Goal: Task Accomplishment & Management: Manage account settings

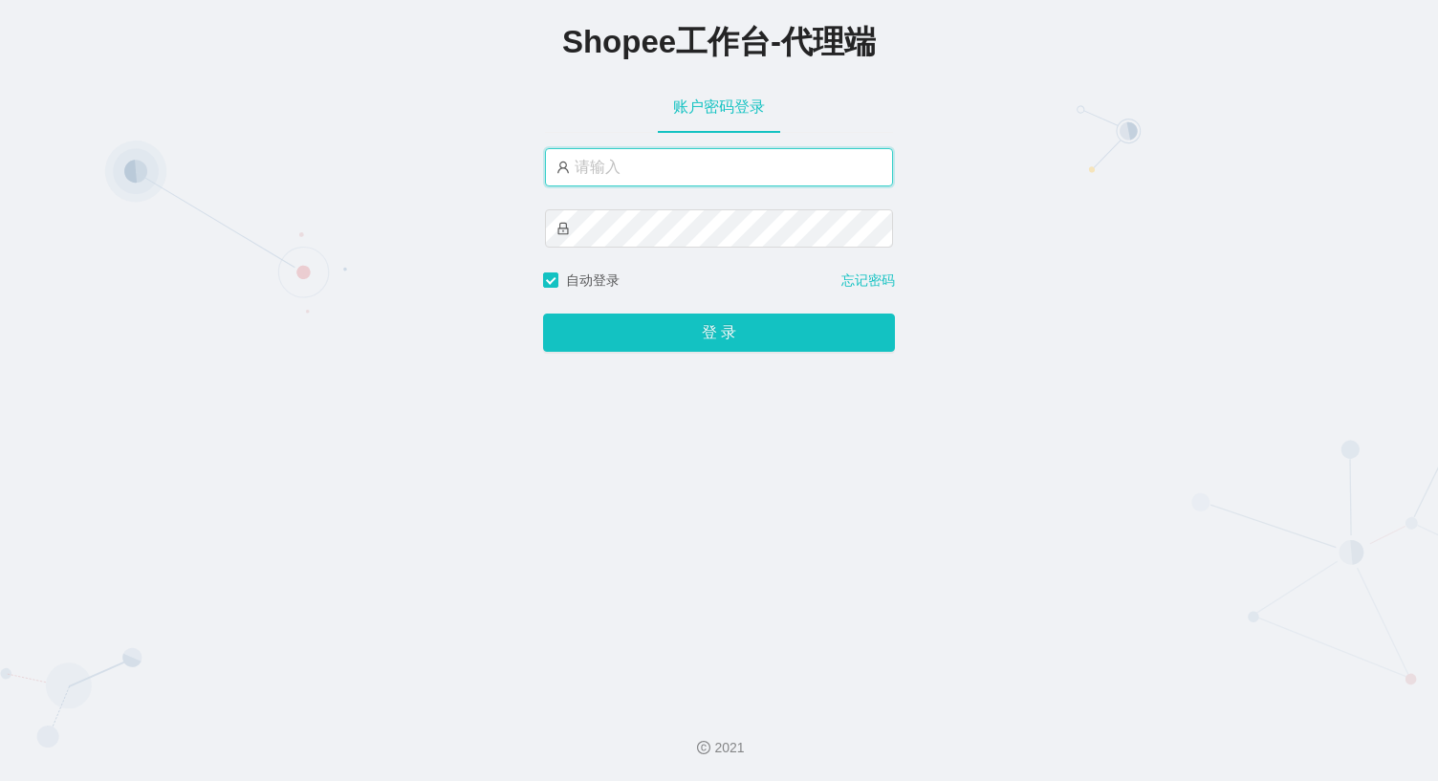
click at [591, 162] on input "text" at bounding box center [719, 167] width 348 height 38
type input "永赚986"
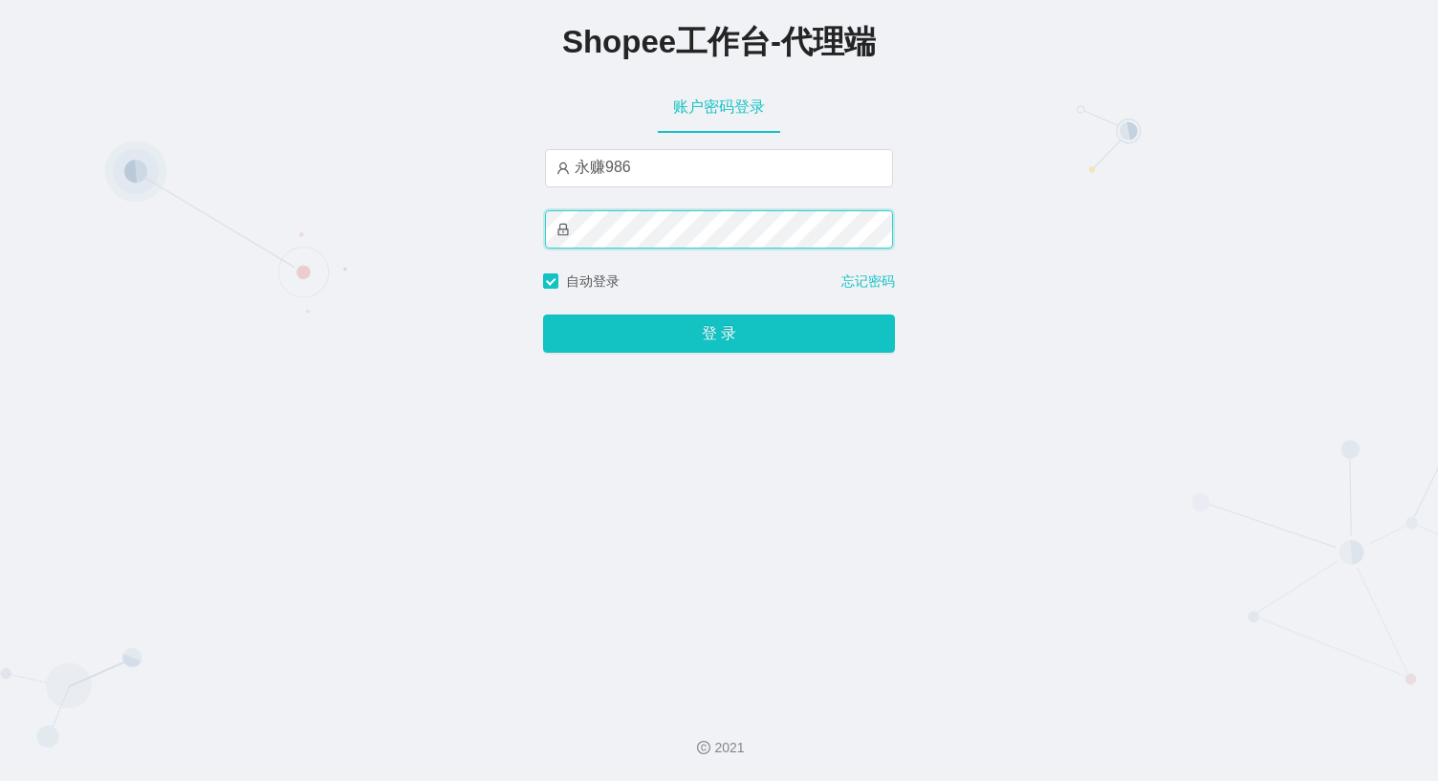
click at [543, 315] on button "登 录" at bounding box center [719, 334] width 352 height 38
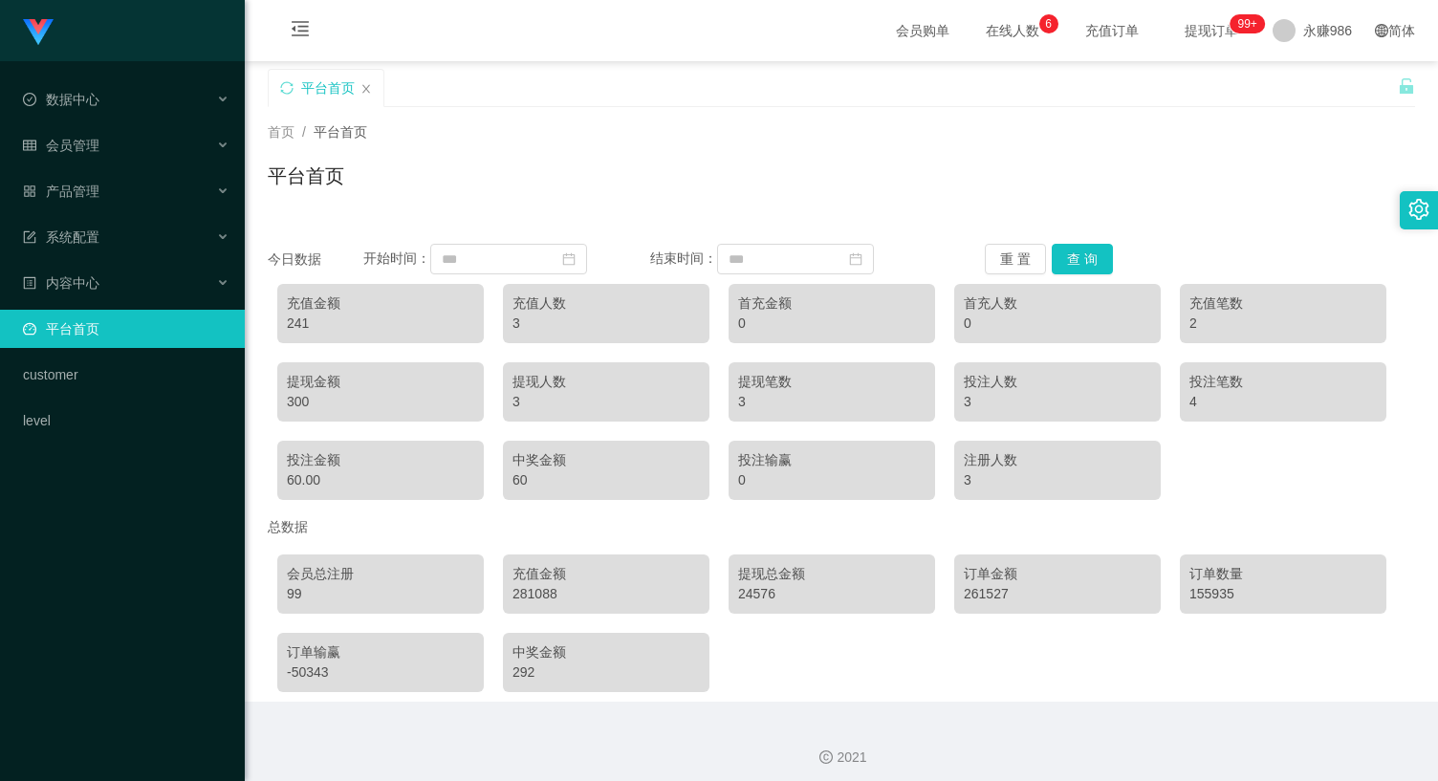
click at [909, 176] on div "平台首页" at bounding box center [842, 184] width 1148 height 44
click at [143, 99] on div "数据中心" at bounding box center [122, 99] width 245 height 38
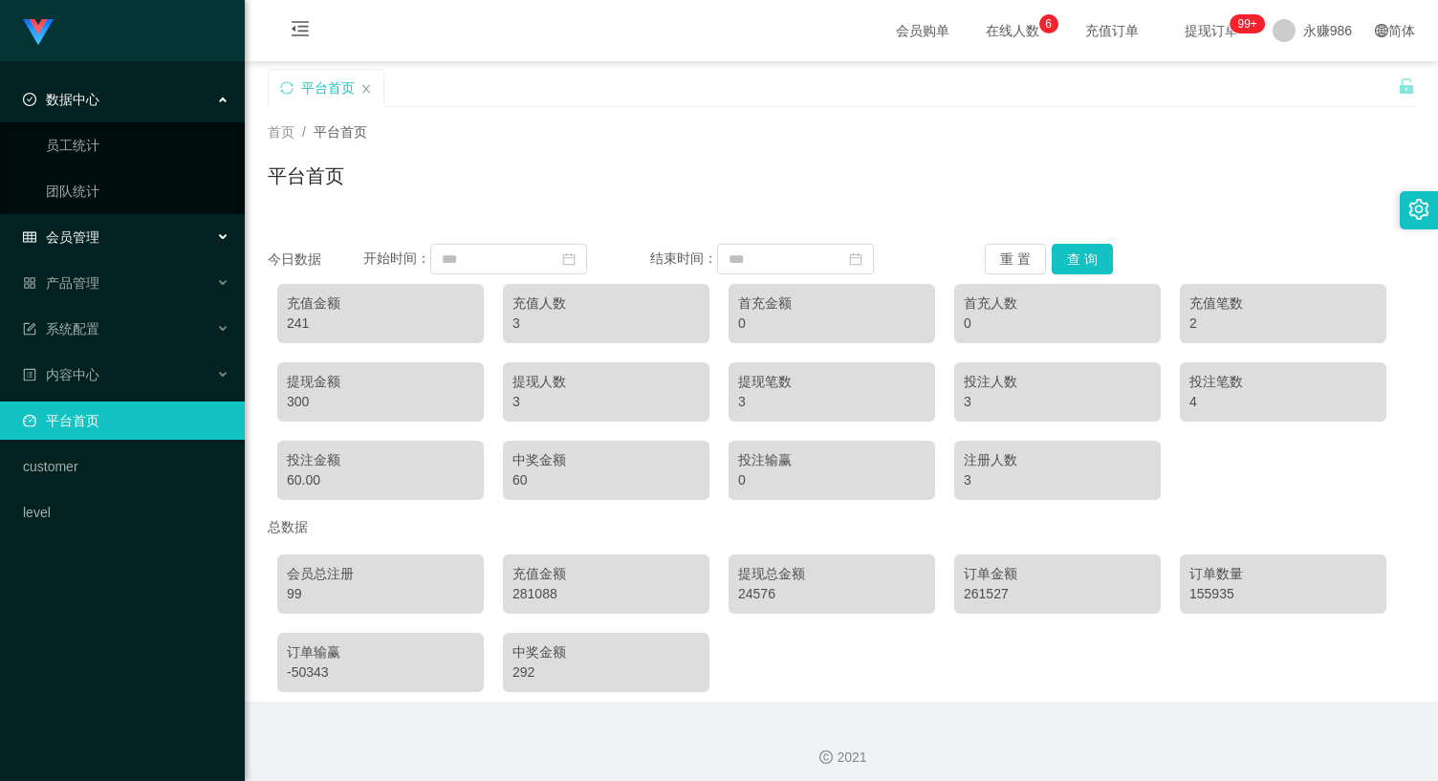
click at [98, 233] on span "会员管理" at bounding box center [61, 237] width 77 height 15
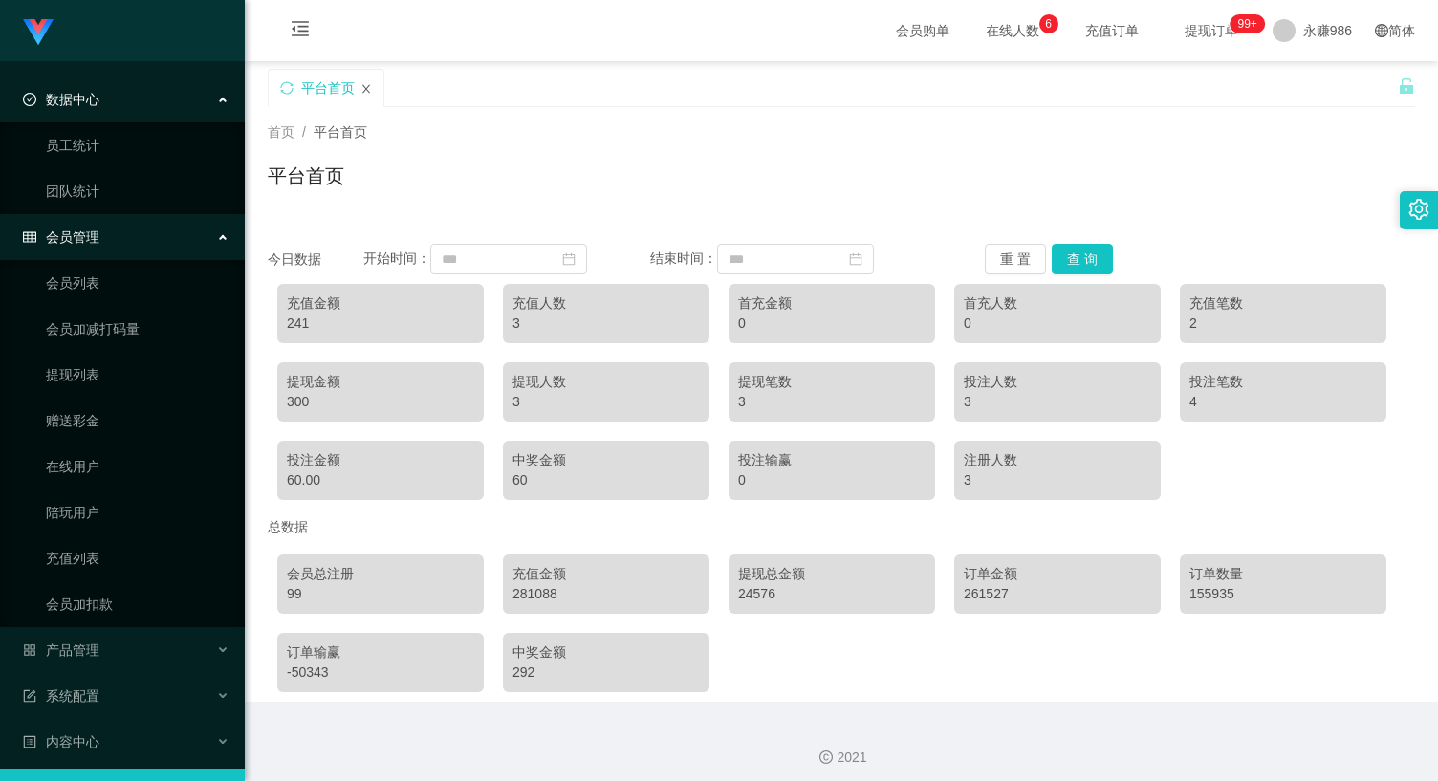
click at [361, 87] on icon "图标: close" at bounding box center [366, 88] width 11 height 11
click at [71, 284] on link "会员列表" at bounding box center [138, 283] width 184 height 38
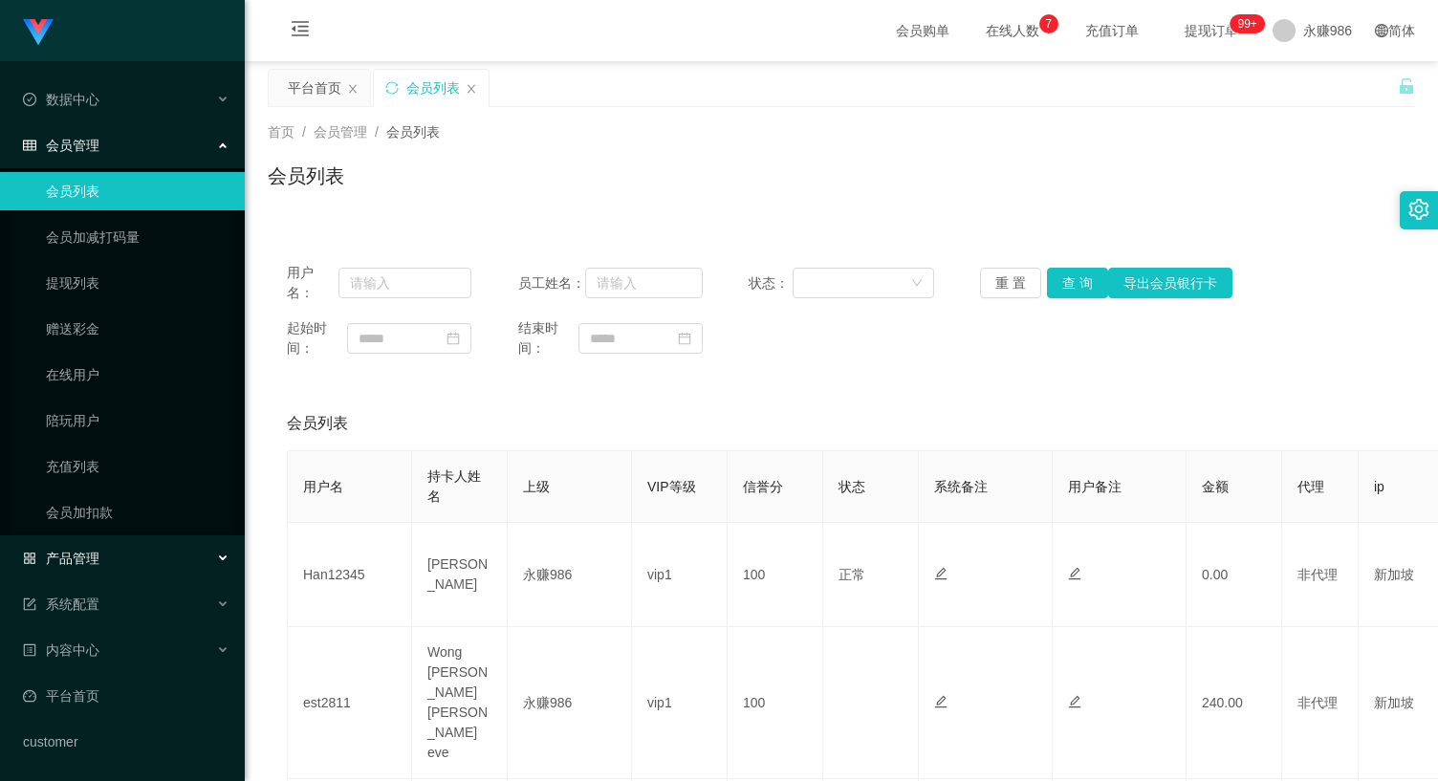
click at [78, 551] on span "产品管理" at bounding box center [61, 558] width 77 height 15
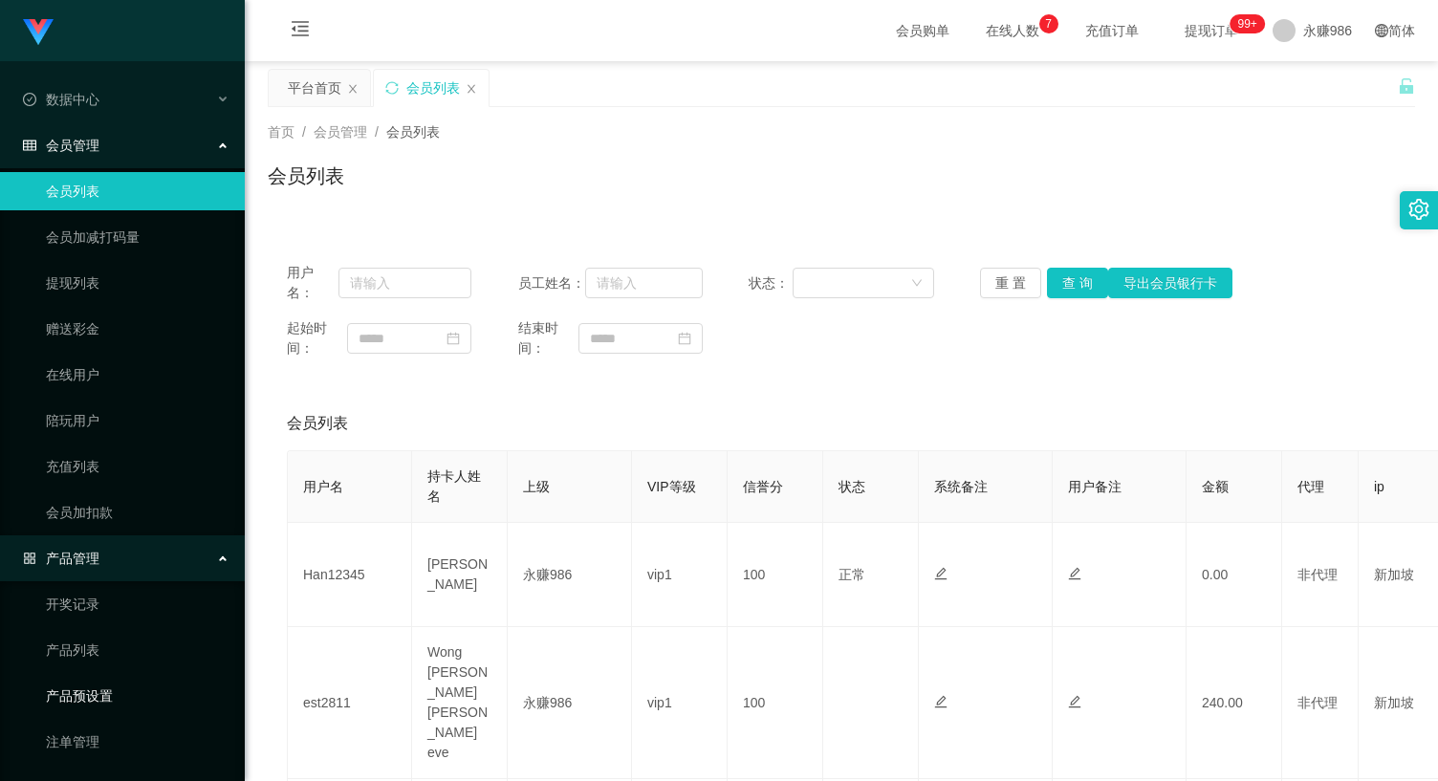
click at [99, 689] on link "产品预设置" at bounding box center [138, 696] width 184 height 38
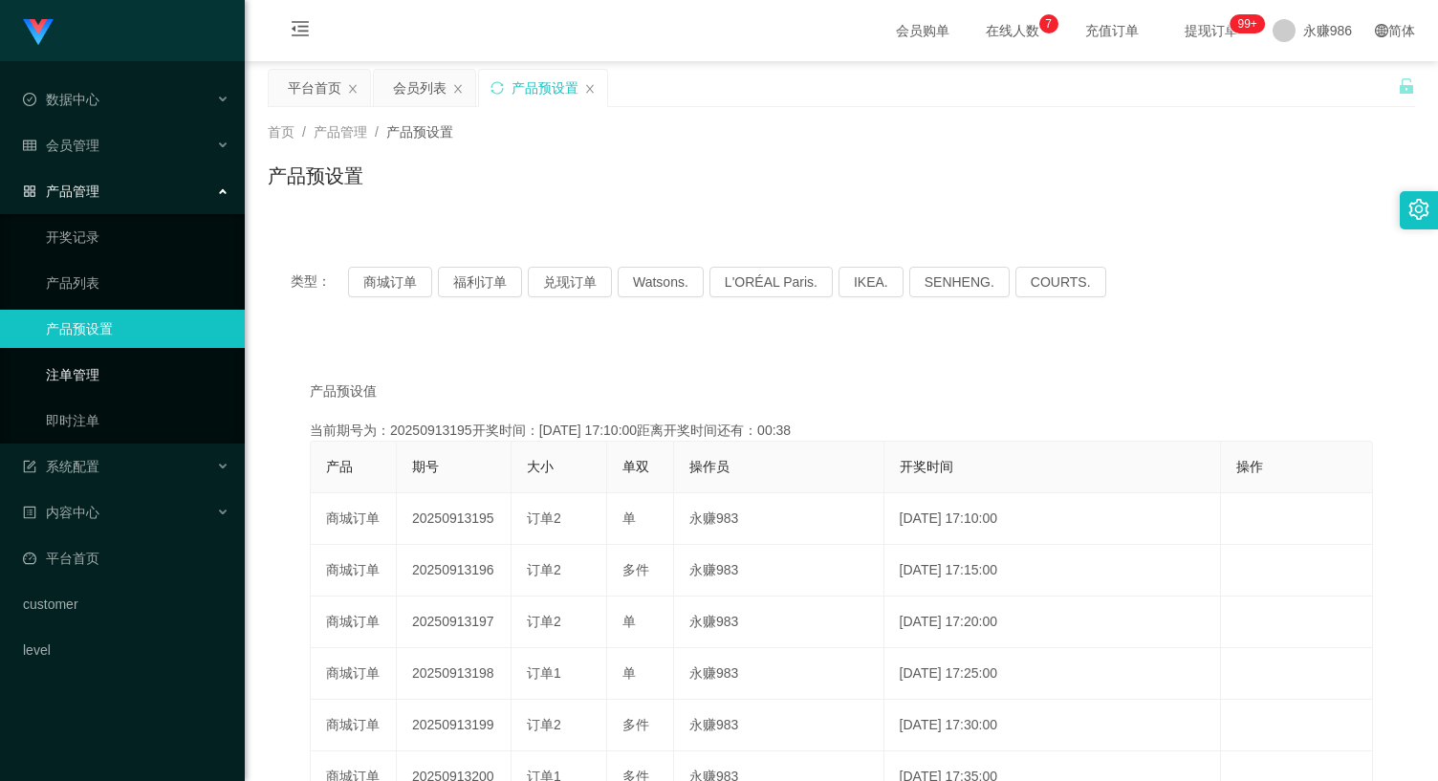
click at [85, 385] on link "注单管理" at bounding box center [138, 375] width 184 height 38
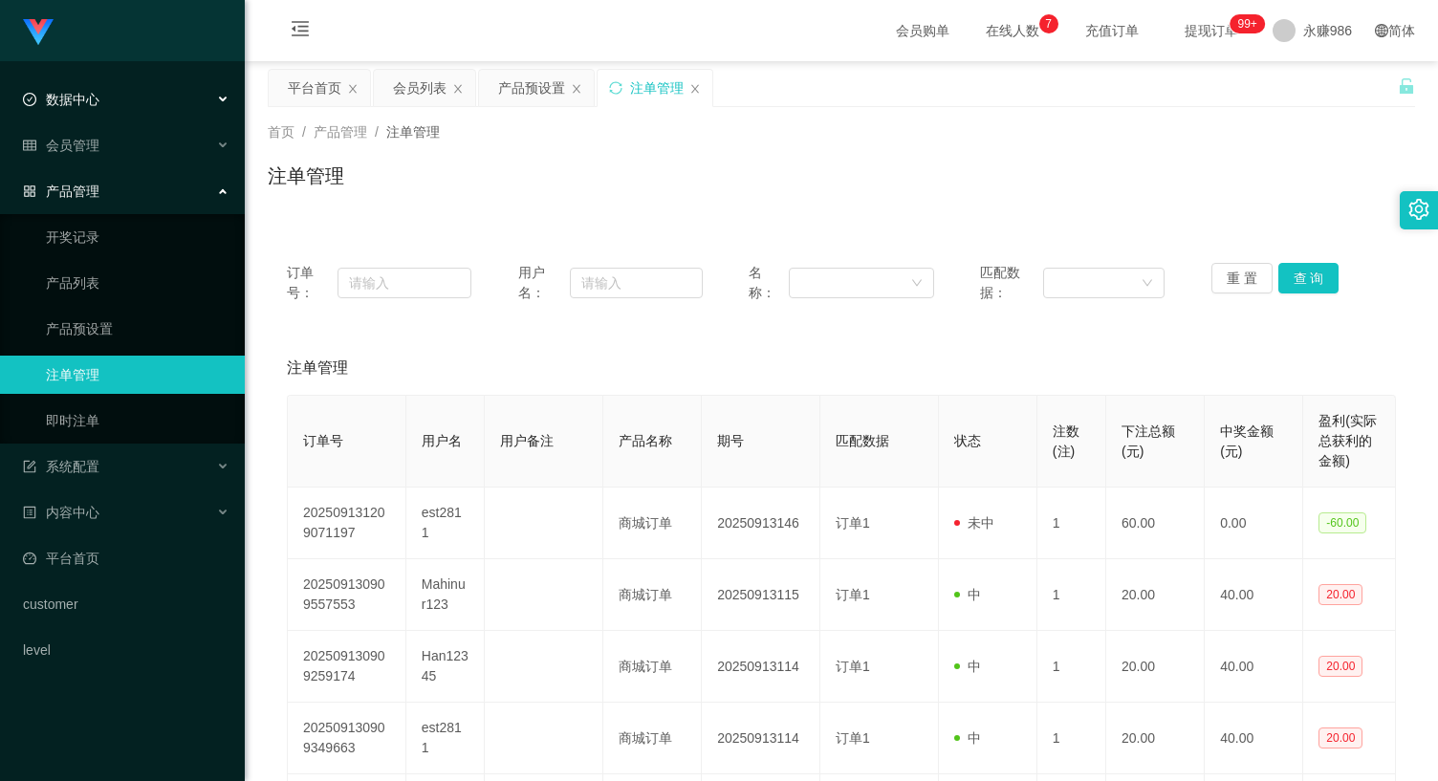
click at [103, 89] on div "数据中心" at bounding box center [122, 99] width 245 height 38
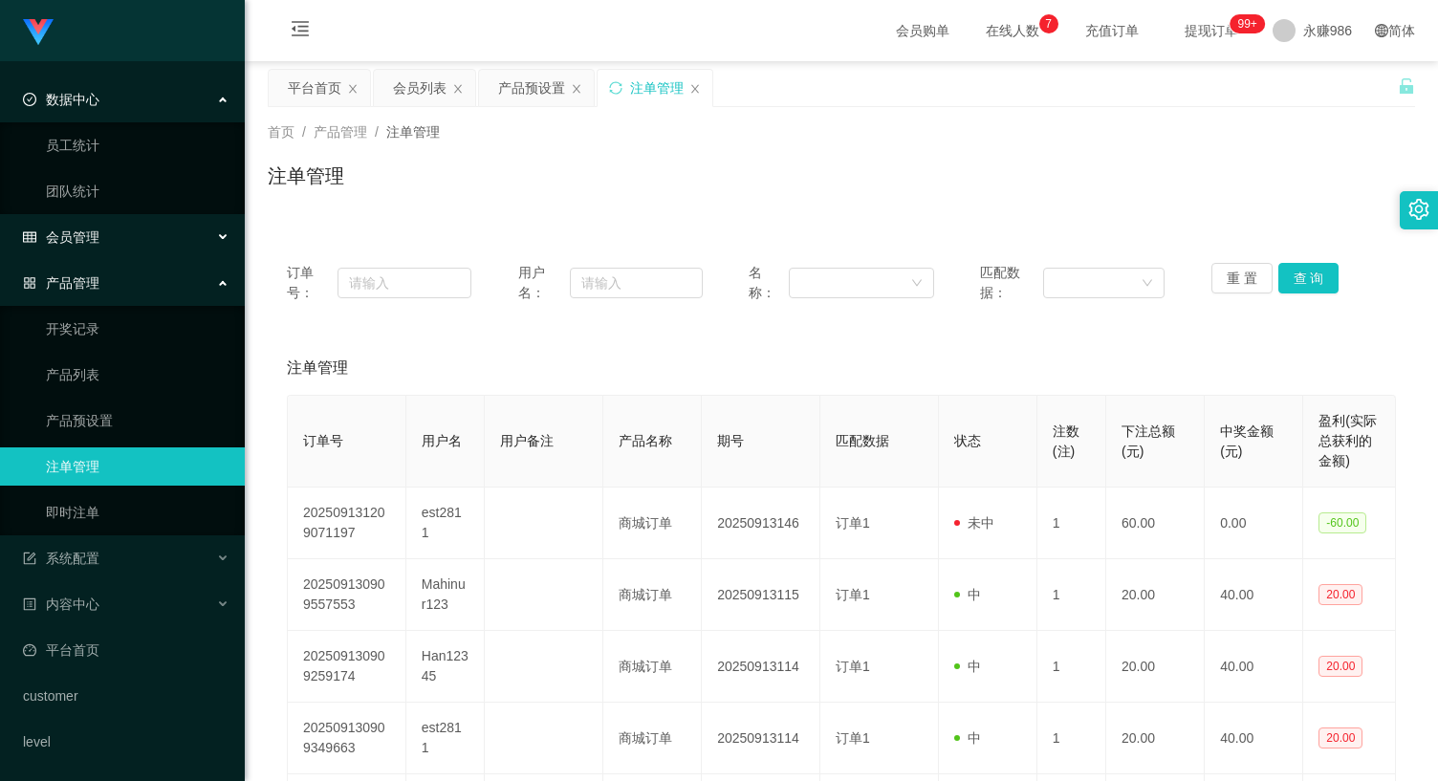
click at [92, 230] on span "会员管理" at bounding box center [61, 237] width 77 height 15
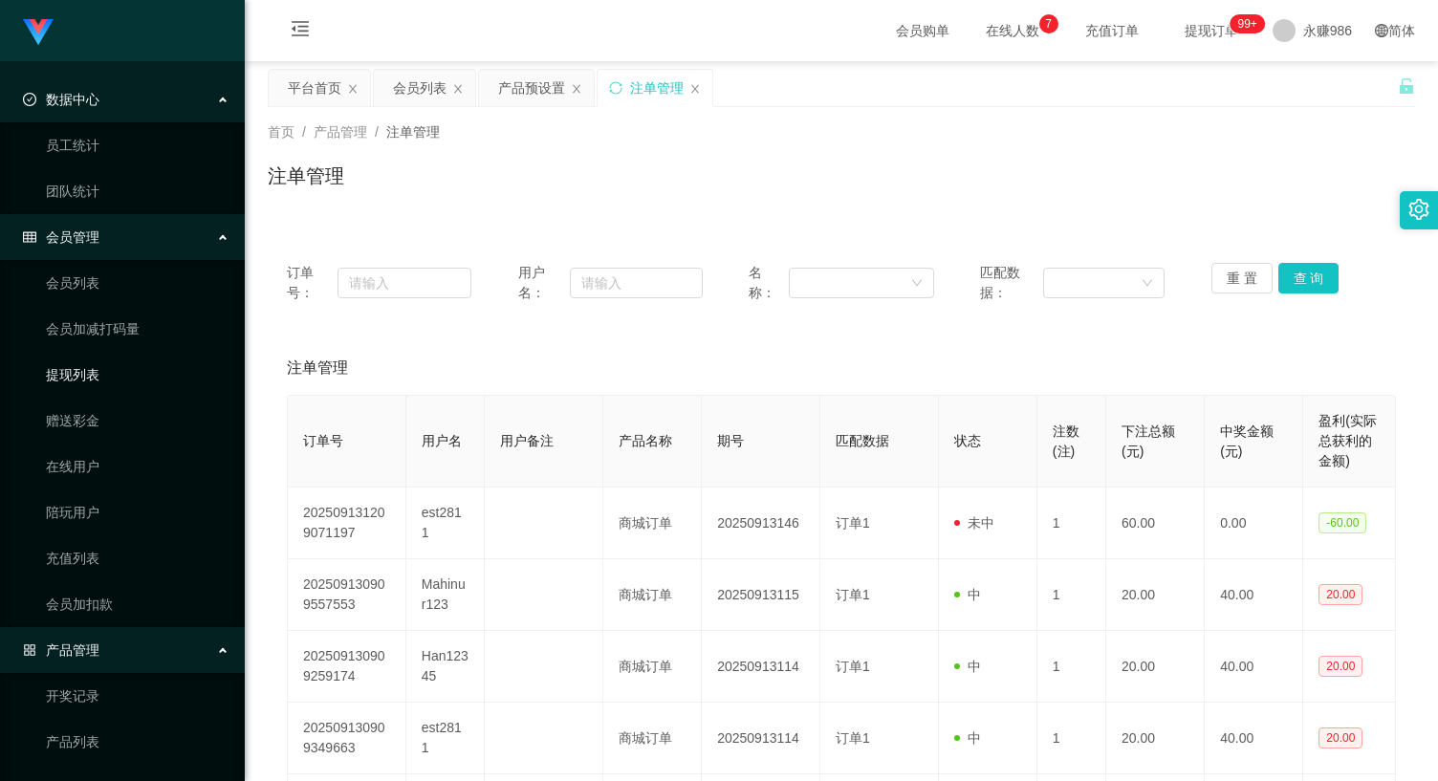
click at [87, 383] on link "提现列表" at bounding box center [138, 375] width 184 height 38
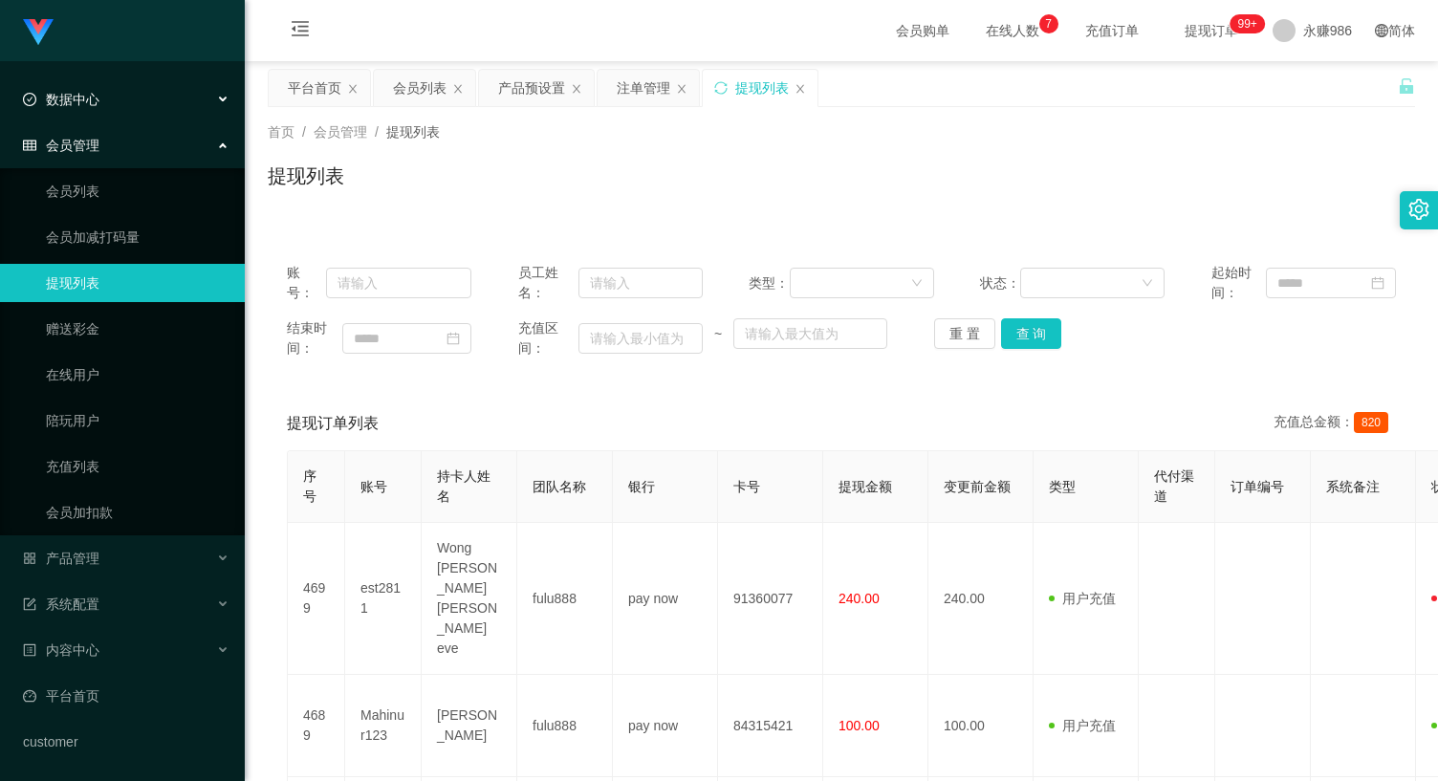
click at [112, 105] on div "数据中心" at bounding box center [122, 99] width 245 height 38
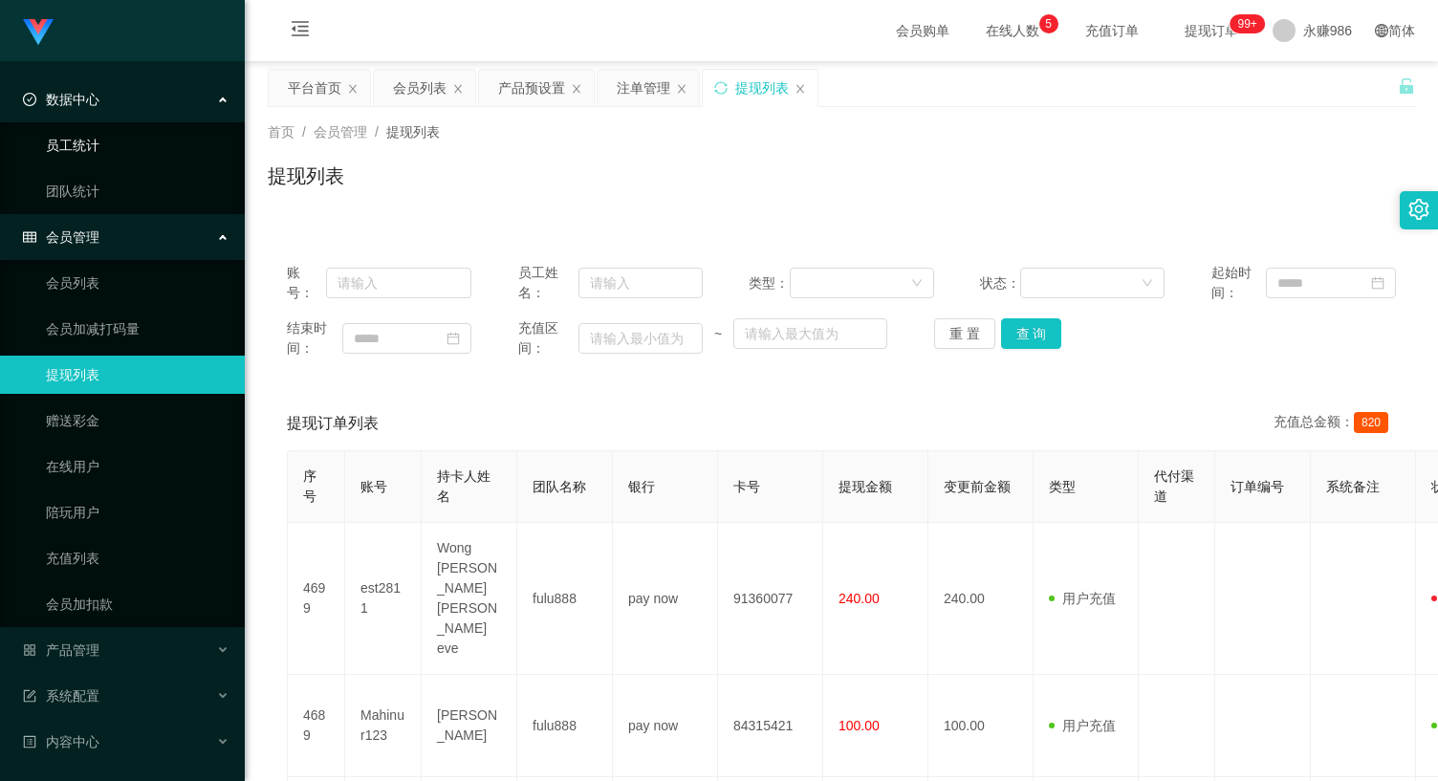
click at [84, 156] on link "员工统计" at bounding box center [138, 145] width 184 height 38
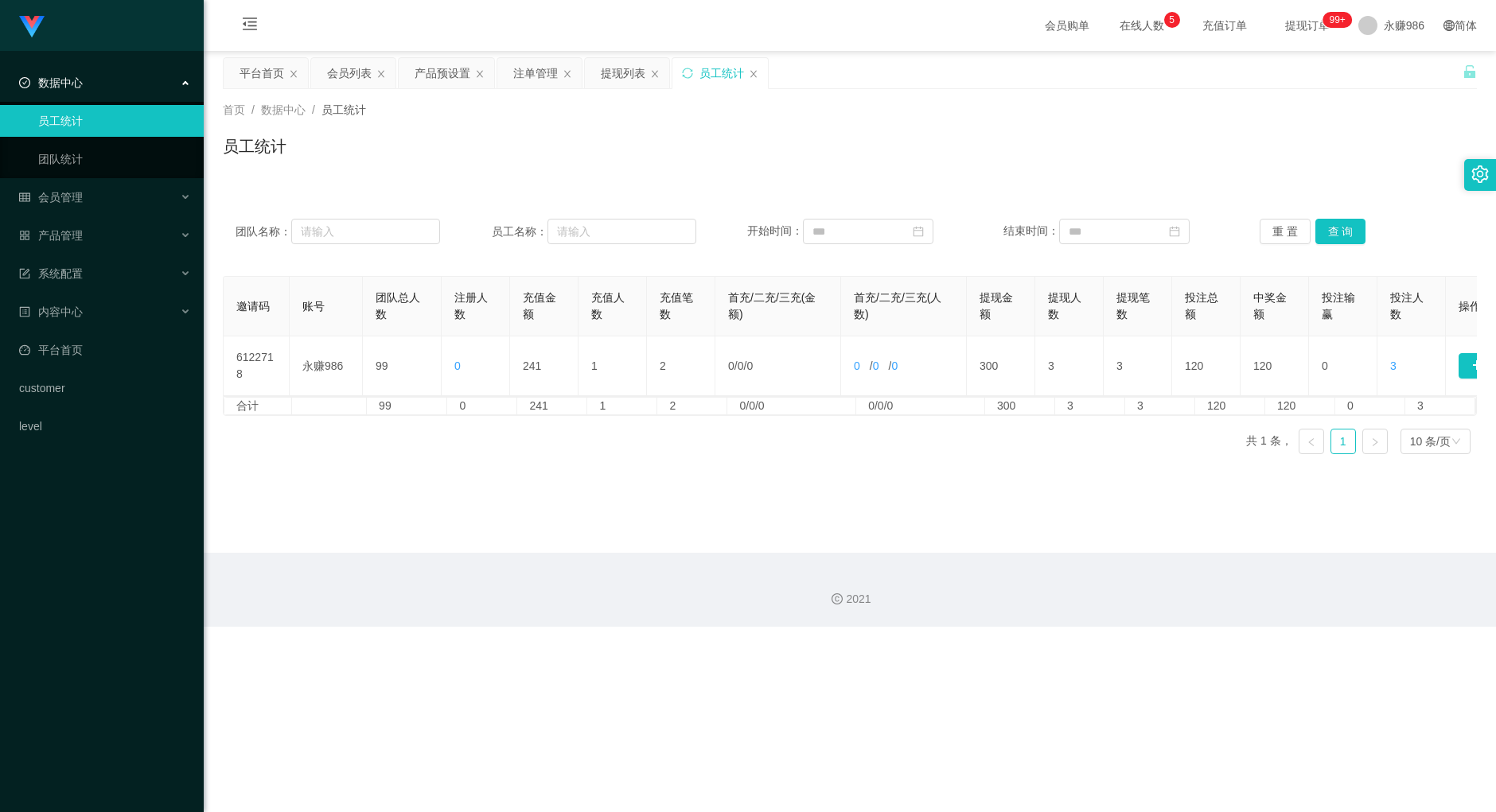
click at [929, 597] on div "2021" at bounding box center [850, 600] width 1266 height 17
click at [613, 58] on div "提现列表" at bounding box center [623, 73] width 45 height 30
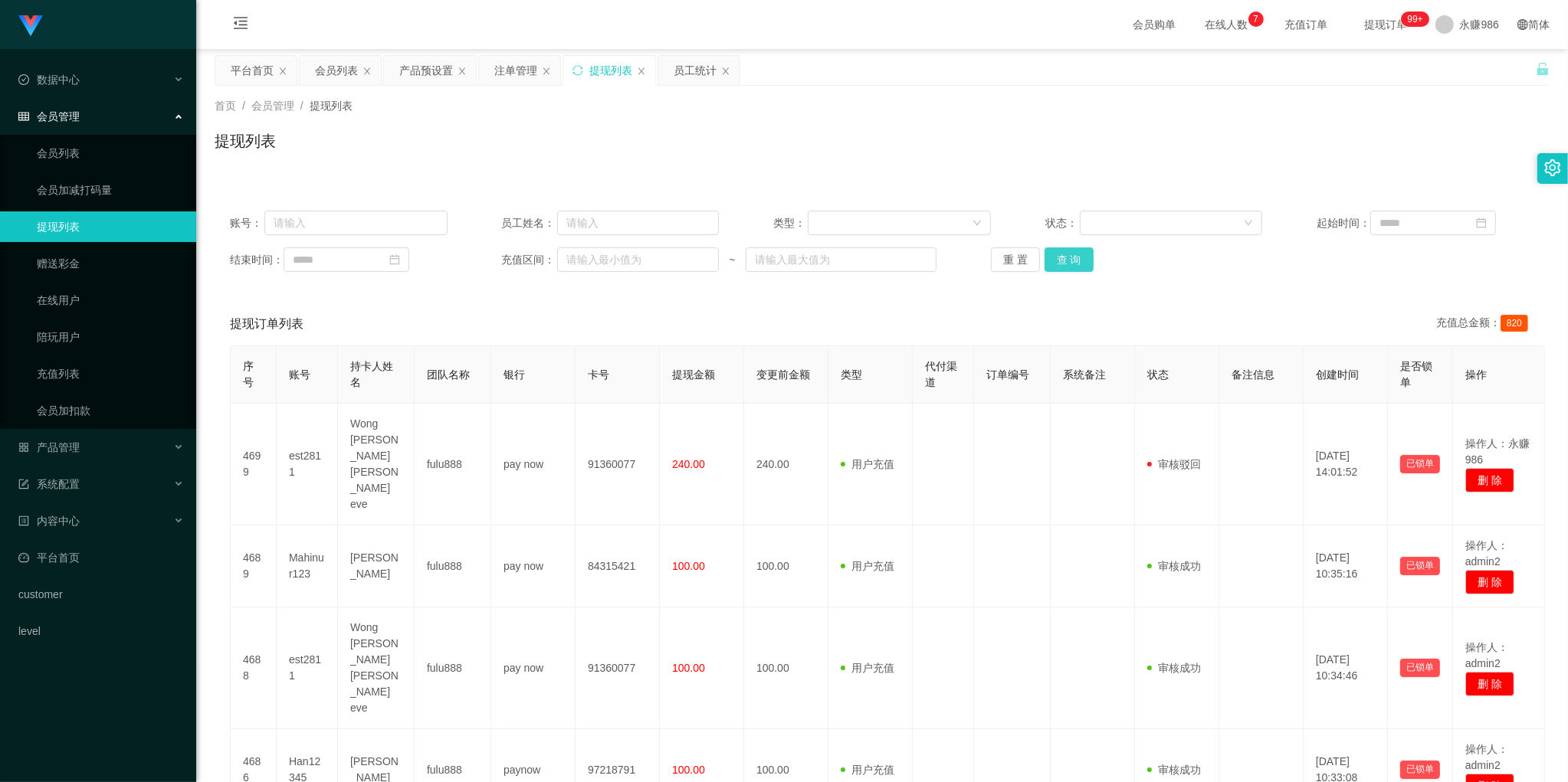
click at [1073, 250] on button "查 询" at bounding box center [1068, 260] width 49 height 25
